Goal: Task Accomplishment & Management: Manage account settings

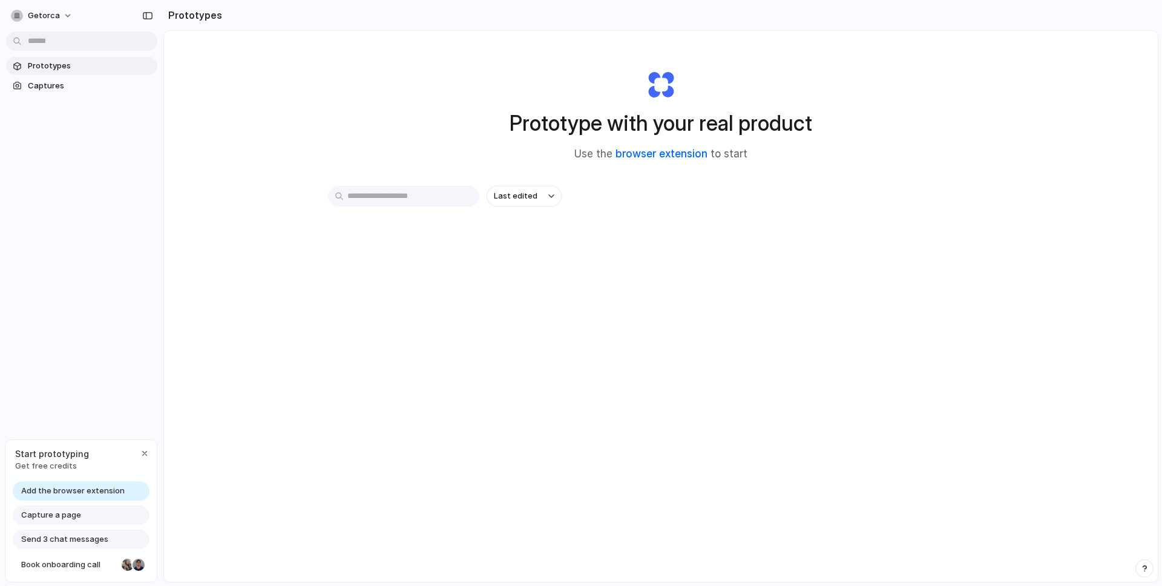
click at [691, 153] on link "browser extension" at bounding box center [662, 154] width 92 height 12
click at [667, 146] on span "Use the browser extension to start" at bounding box center [660, 154] width 173 height 16
click at [581, 293] on div at bounding box center [581, 293] width 0 height 0
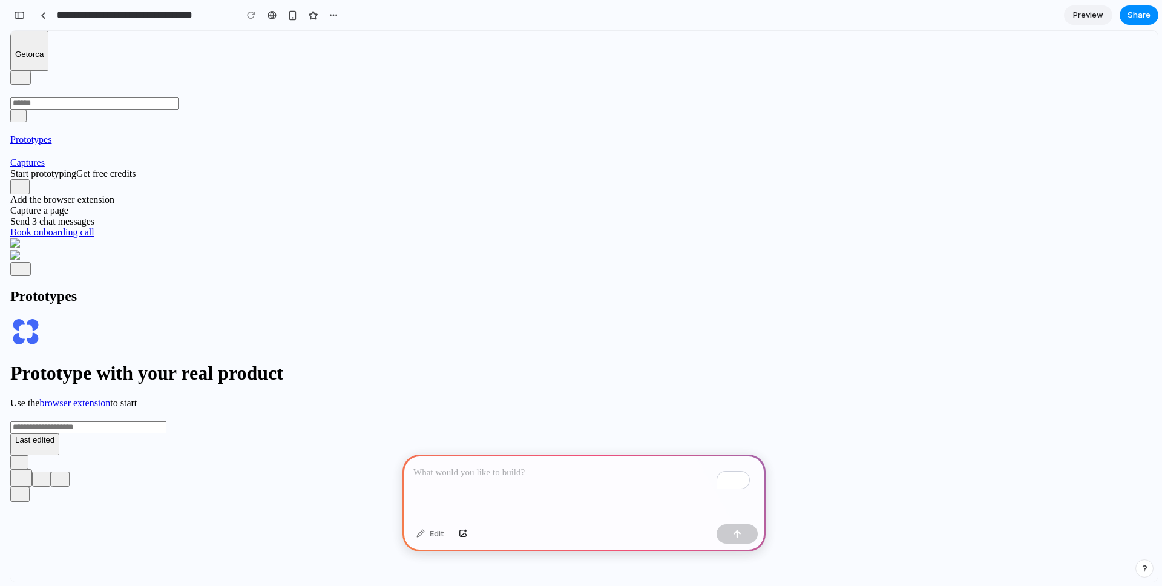
click at [45, 157] on span "Captures" at bounding box center [27, 162] width 35 height 10
click at [118, 122] on div "Prototypes Captures" at bounding box center [91, 145] width 163 height 46
click at [565, 481] on div "To enrich screen reader interactions, please activate Accessibility in Grammarl…" at bounding box center [584, 487] width 363 height 65
click at [25, 193] on div "button" at bounding box center [20, 187] width 10 height 12
click at [473, 317] on div "Prototype with your real product Use the browser extension to start" at bounding box center [584, 363] width 1148 height 92
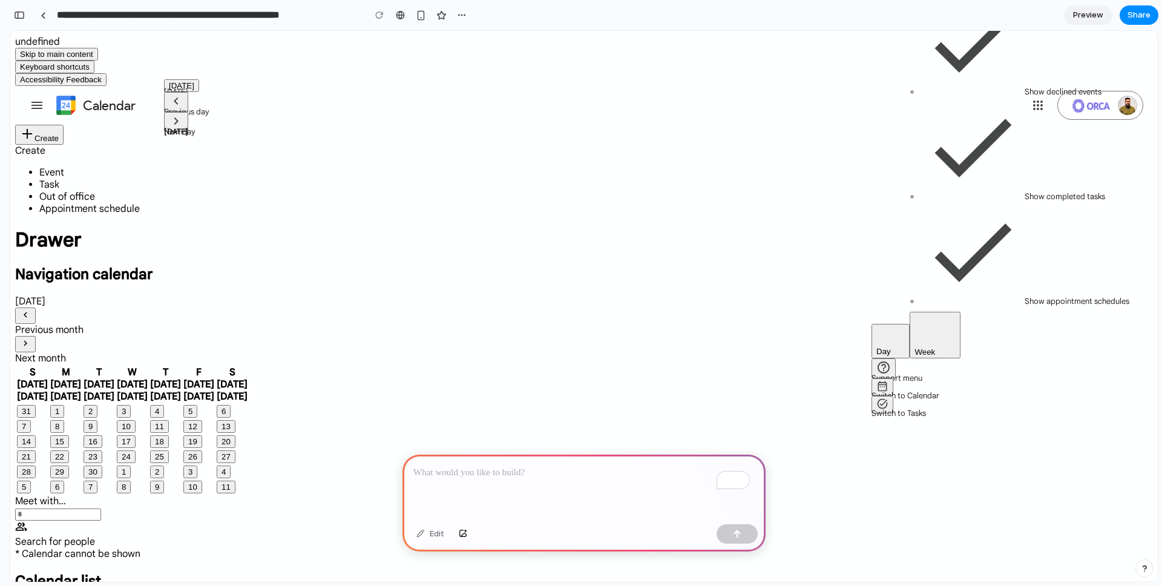
click at [509, 472] on p "To enrich screen reader interactions, please activate Accessibility in Grammarl…" at bounding box center [583, 473] width 341 height 15
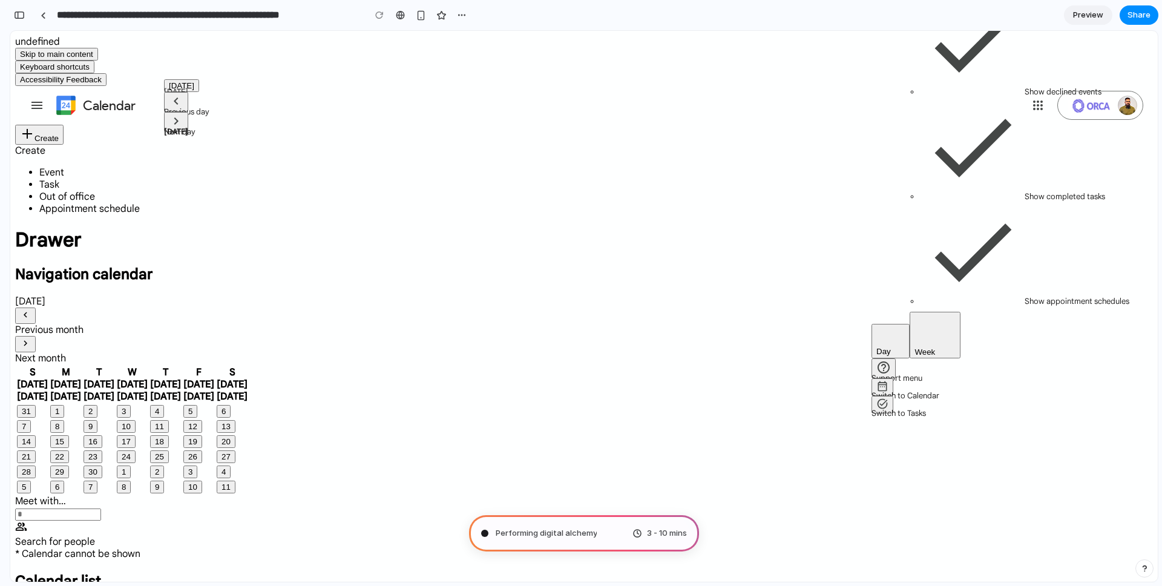
drag, startPoint x: 588, startPoint y: 559, endPoint x: 607, endPoint y: 512, distance: 50.8
type input "**********"
click at [653, 539] on div "Analyzing the problem 3 - 10 mins" at bounding box center [584, 533] width 230 height 36
click at [43, 23] on link at bounding box center [43, 15] width 18 height 18
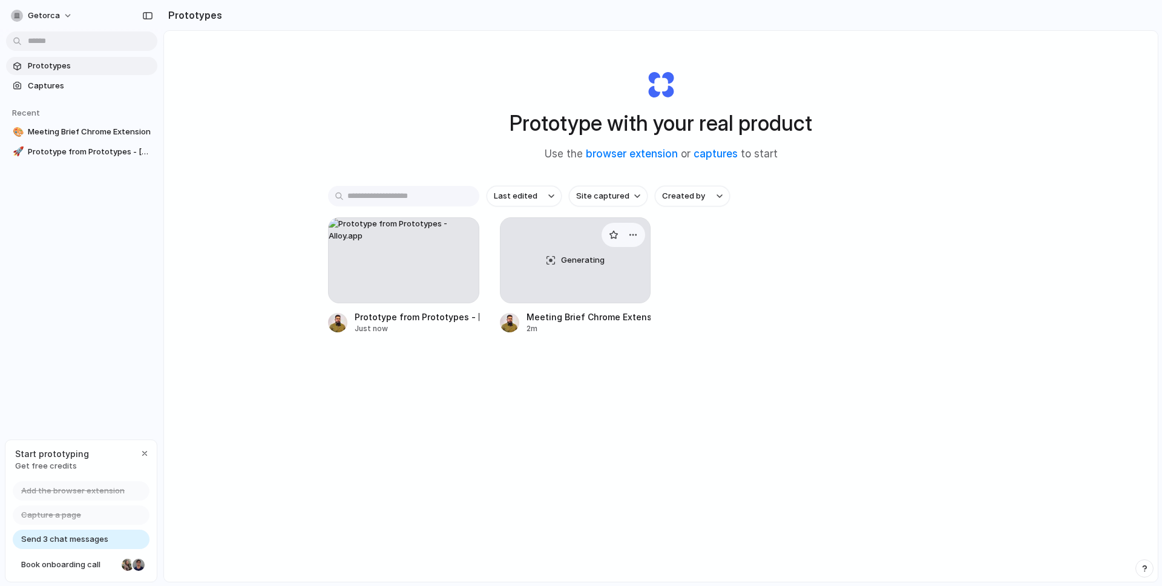
click at [576, 280] on div "Generating" at bounding box center [576, 260] width 150 height 85
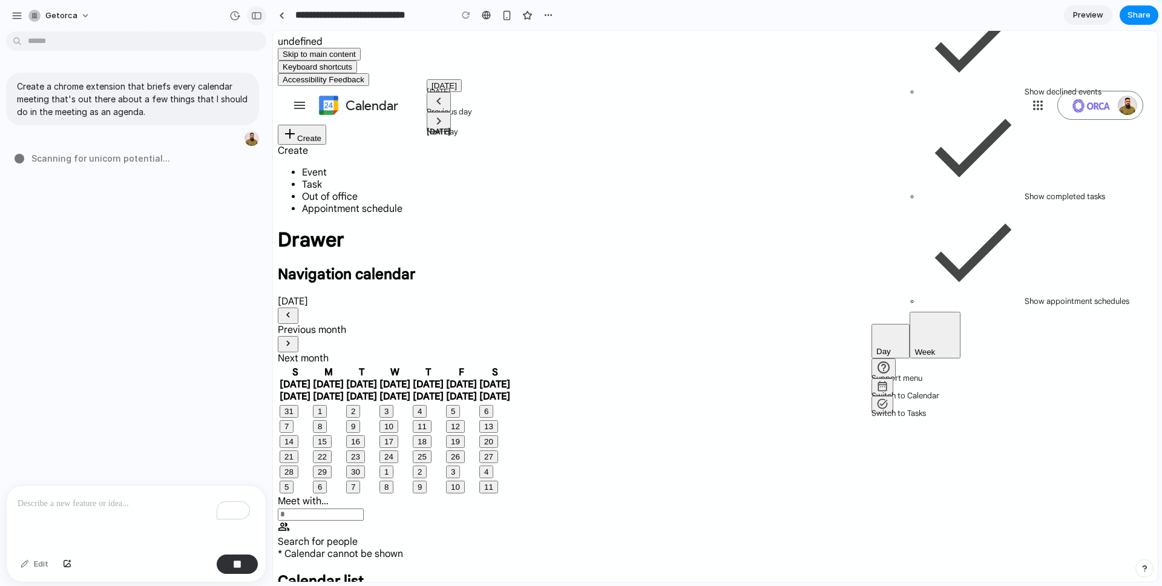
click at [258, 13] on div "button" at bounding box center [256, 16] width 11 height 8
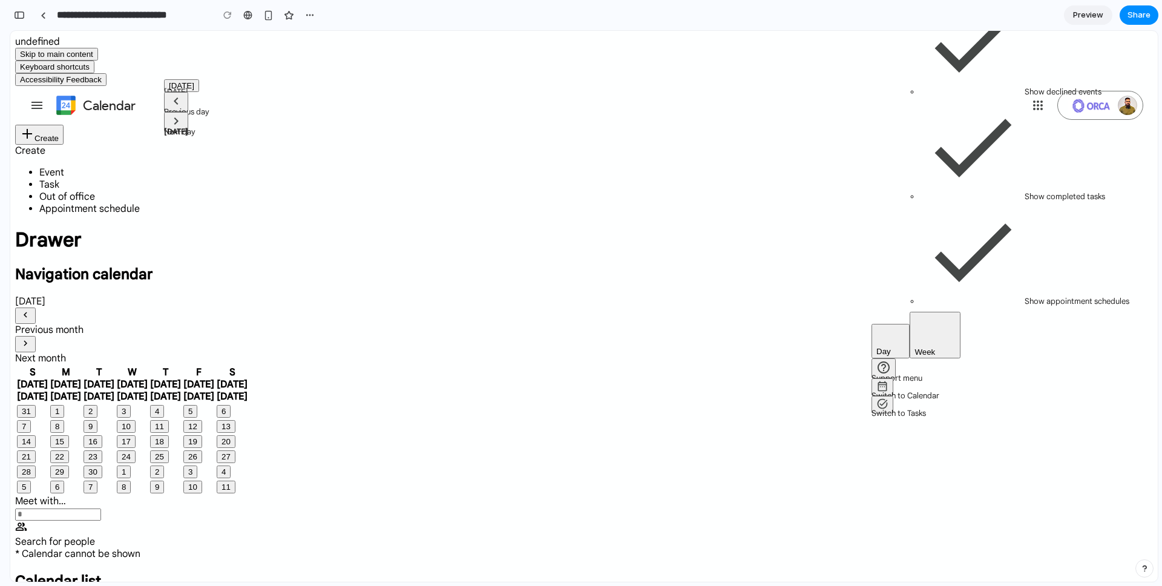
click at [9, 17] on div at bounding box center [5, 293] width 11 height 586
click at [43, 15] on div at bounding box center [43, 15] width 5 height 7
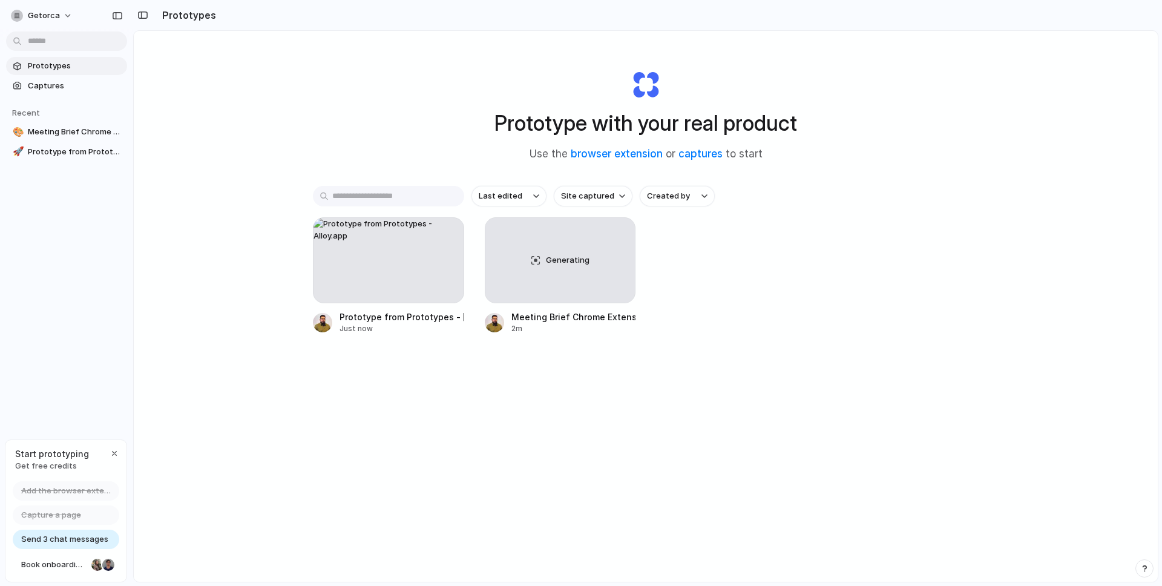
click at [8, 13] on div at bounding box center [5, 293] width 11 height 586
click at [88, 150] on span "Prototype from Prototypes - Alloy.app" at bounding box center [75, 152] width 94 height 12
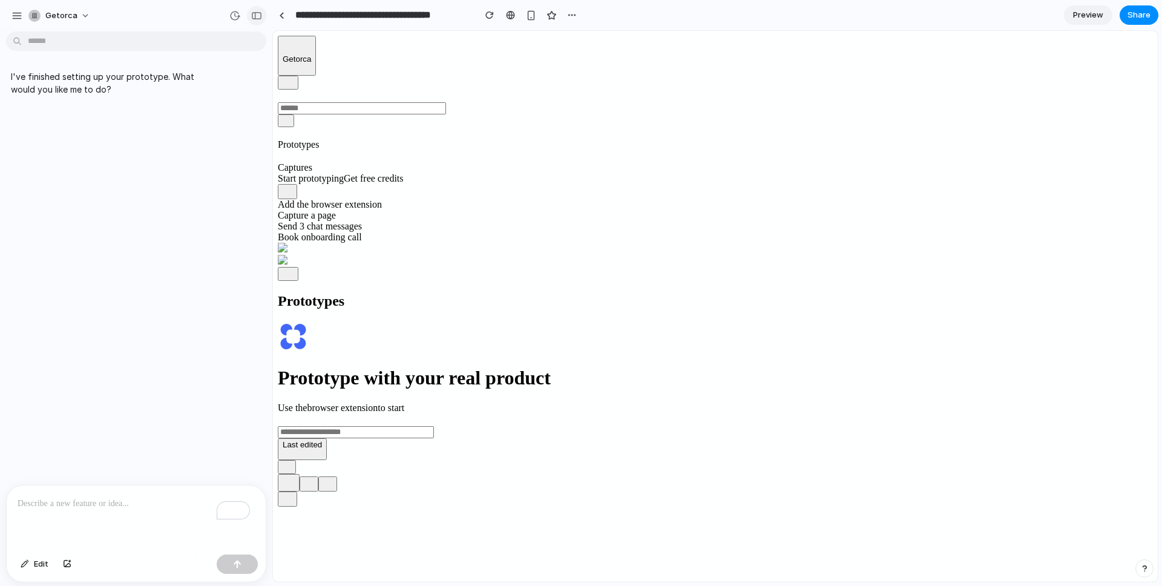
click at [249, 11] on button "button" at bounding box center [256, 15] width 19 height 19
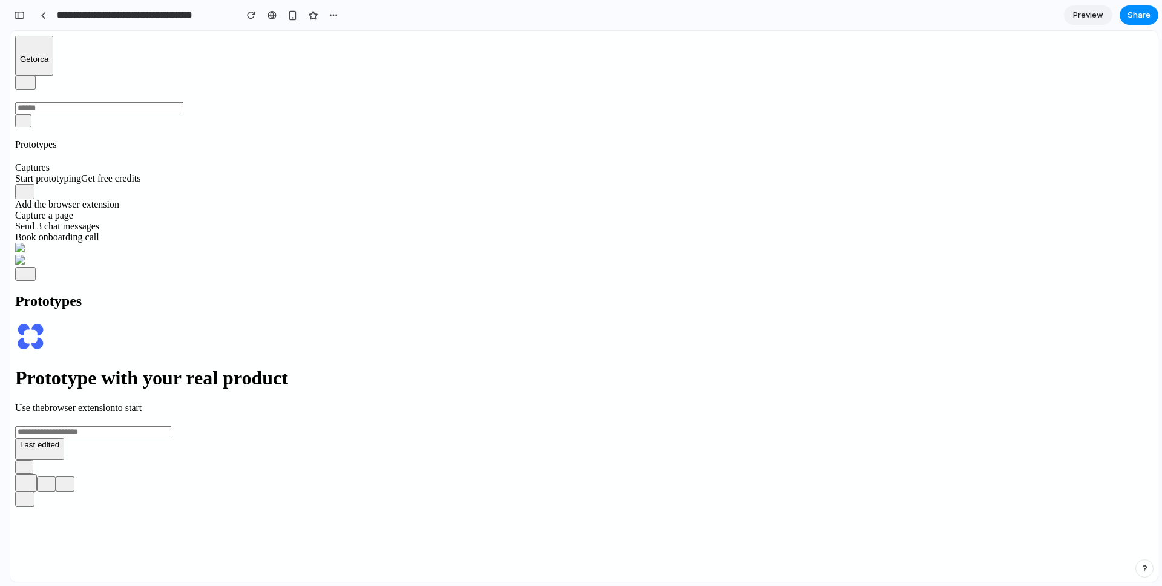
click at [30, 197] on div "button" at bounding box center [25, 192] width 10 height 12
click at [910, 321] on div "Prototype with your real product Use the browser extension to start Last edited" at bounding box center [584, 390] width 1138 height 139
click at [49, 18] on link at bounding box center [43, 15] width 18 height 18
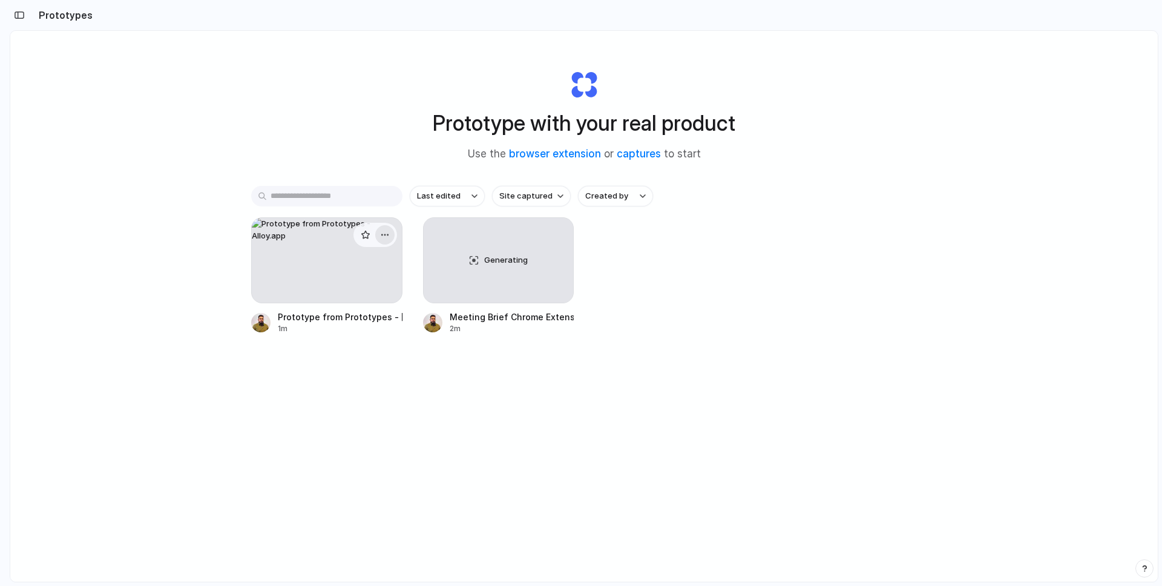
click at [383, 231] on div "button" at bounding box center [385, 235] width 10 height 10
click at [347, 314] on span "Delete" at bounding box center [335, 320] width 25 height 12
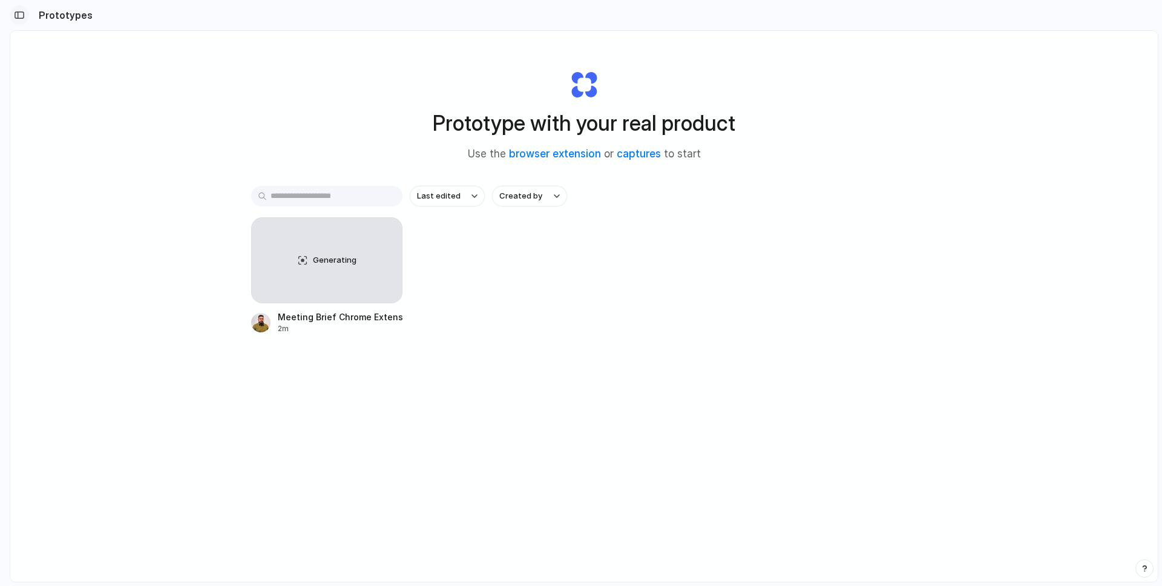
click at [24, 7] on button "button" at bounding box center [19, 14] width 19 height 19
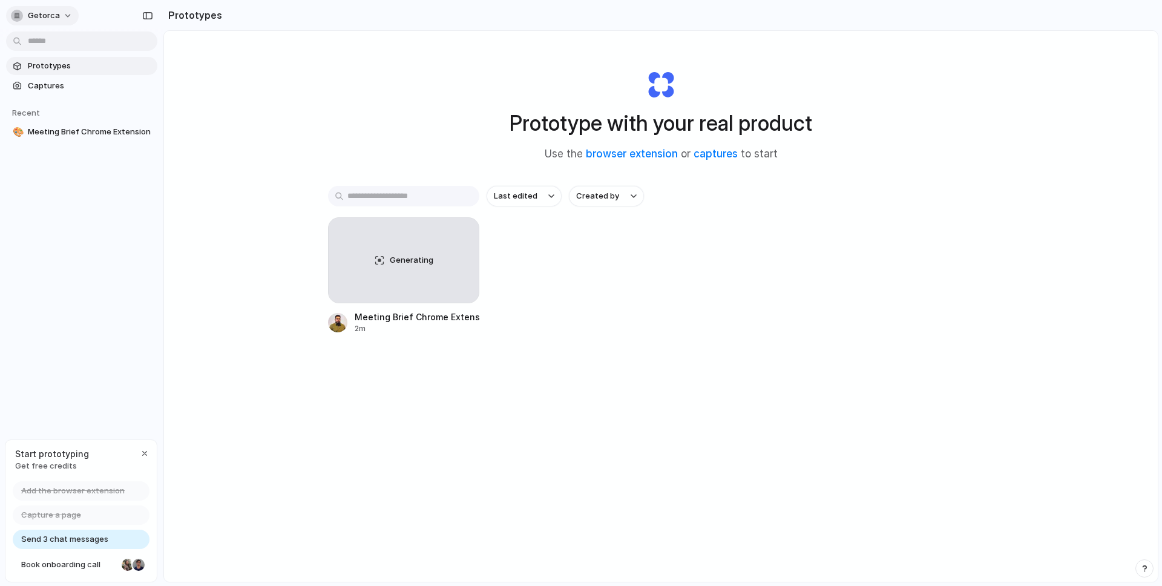
click at [54, 10] on span "getorca" at bounding box center [44, 16] width 32 height 12
click at [153, 144] on span "Neutral dark" at bounding box center [140, 140] width 47 height 12
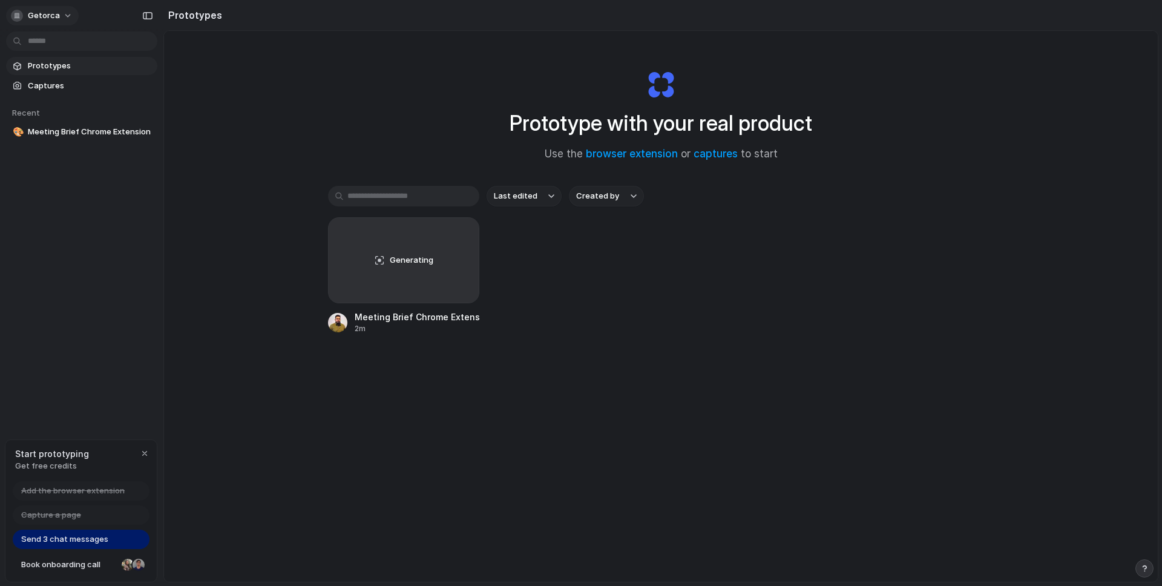
click at [71, 13] on button "getorca" at bounding box center [42, 15] width 73 height 19
click at [285, 81] on div "Settings Invite members Change theme Sign out" at bounding box center [581, 293] width 1162 height 586
click at [50, 542] on span "Send 3 chat messages" at bounding box center [64, 539] width 87 height 12
click at [70, 559] on span "Book onboarding call" at bounding box center [69, 565] width 96 height 12
click at [740, 99] on div "Prototype with your real product Use the browser extension or captures to start" at bounding box center [661, 110] width 484 height 131
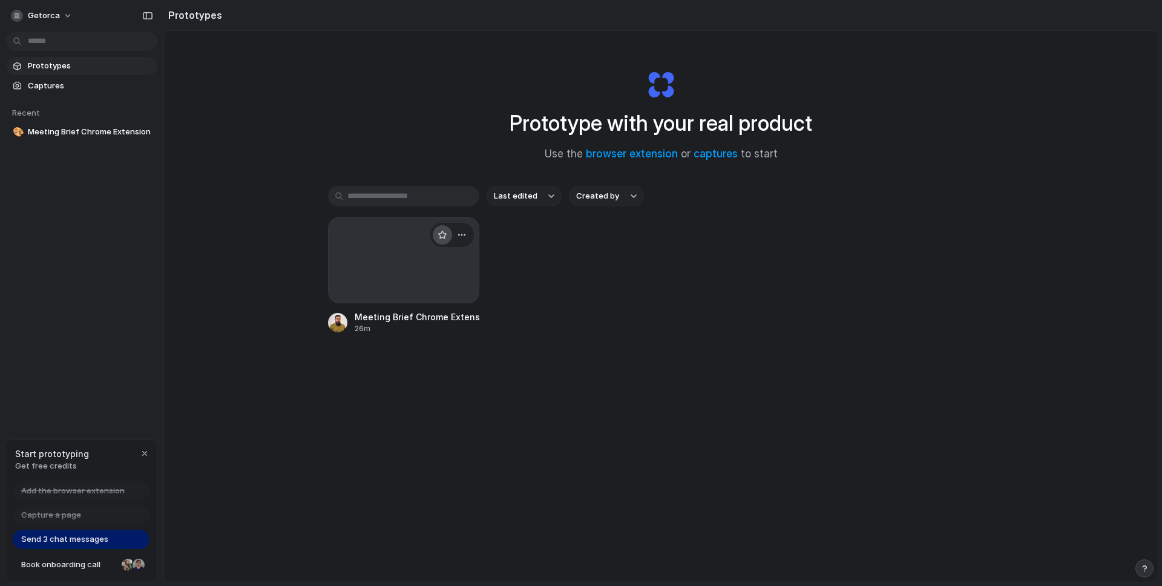
click at [435, 242] on button "button" at bounding box center [442, 234] width 19 height 19
click at [377, 252] on div at bounding box center [403, 260] width 151 height 86
